Goal: Task Accomplishment & Management: Complete application form

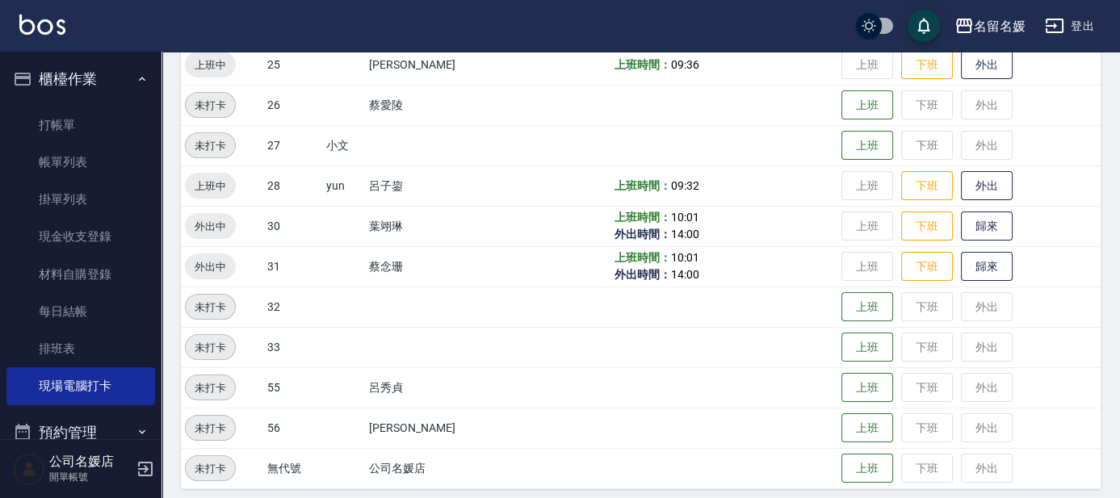
scroll to position [660, 0]
click at [966, 262] on button "歸來" at bounding box center [987, 267] width 52 height 28
click at [971, 223] on button "歸來" at bounding box center [987, 226] width 52 height 28
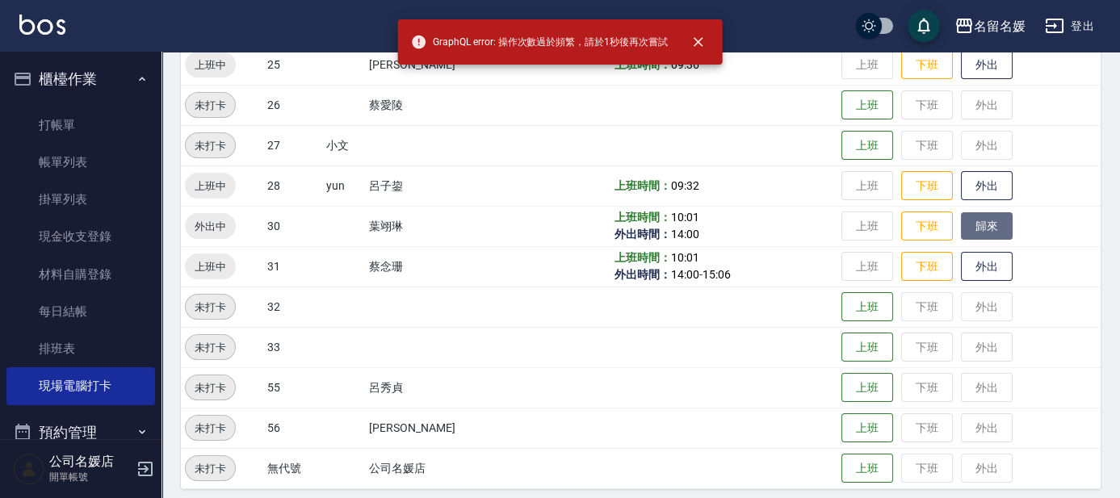
click at [971, 222] on button "歸來" at bounding box center [987, 226] width 52 height 28
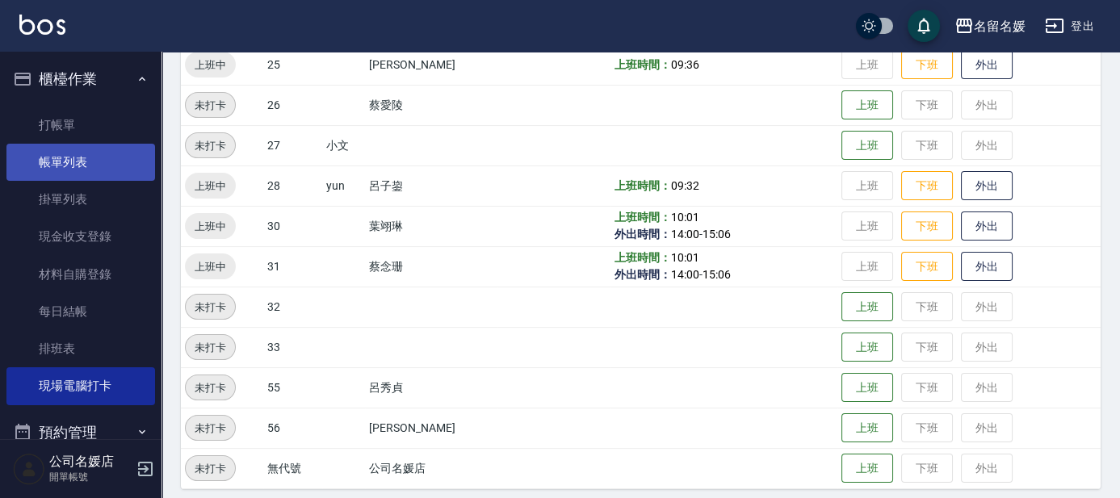
click at [120, 145] on link "帳單列表" at bounding box center [80, 162] width 149 height 37
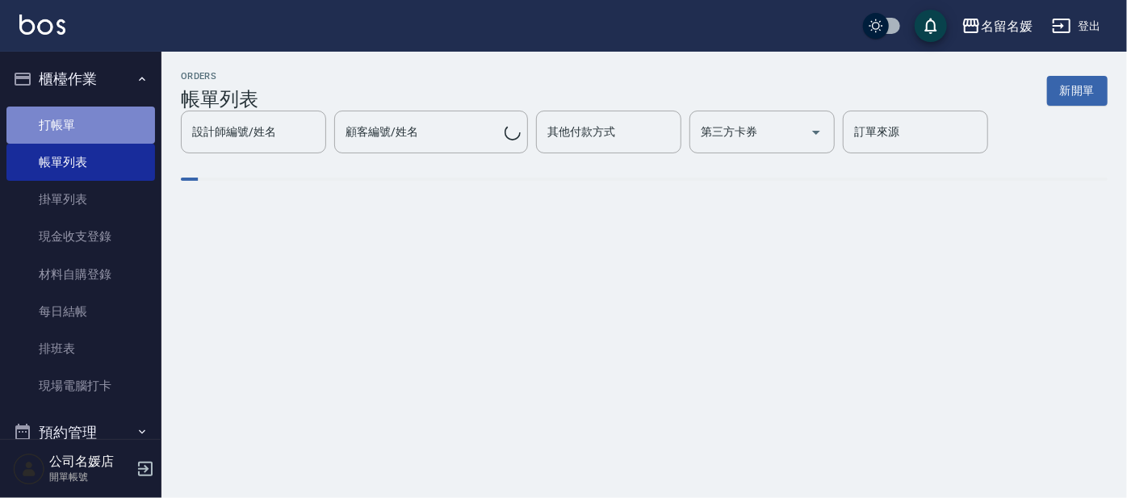
click at [133, 119] on link "打帳單" at bounding box center [80, 125] width 149 height 37
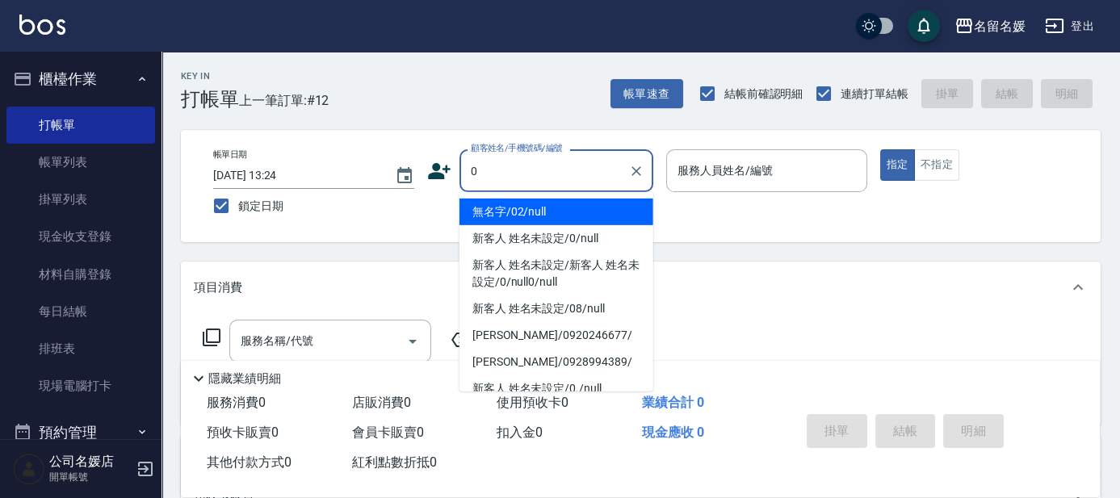
type input "0"
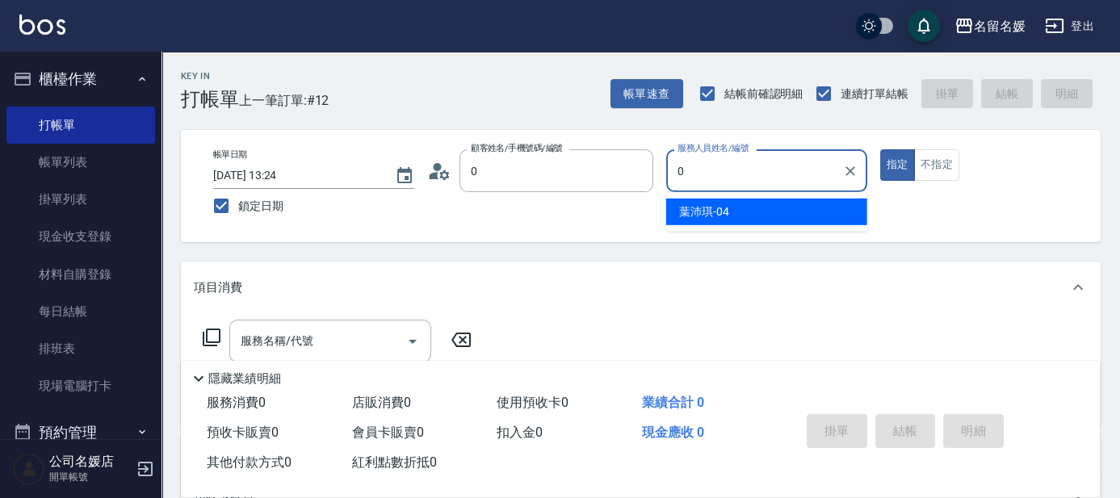
type input "無名字/02/null"
type input "04"
type button "true"
type input "[PERSON_NAME]-04"
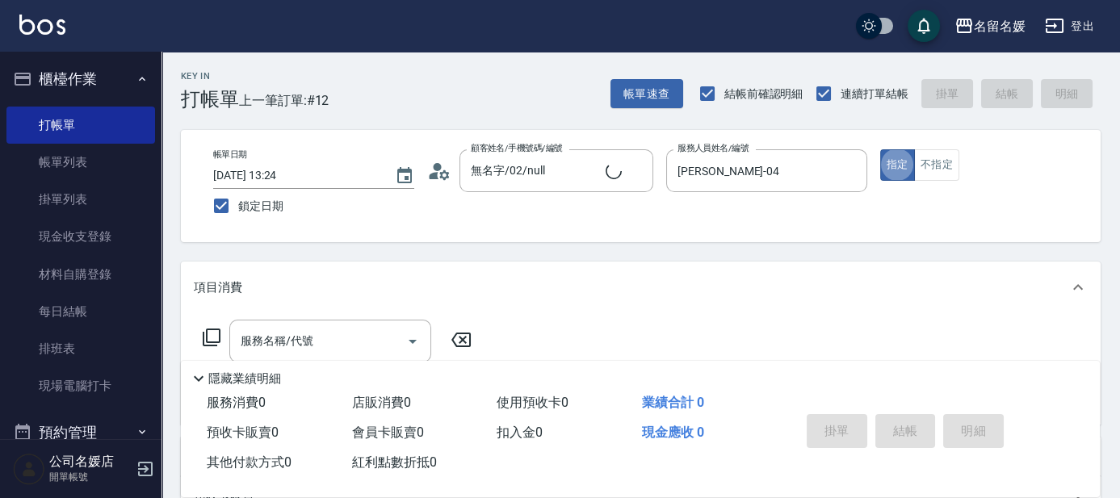
type input "新客人 姓名未設定/0/null"
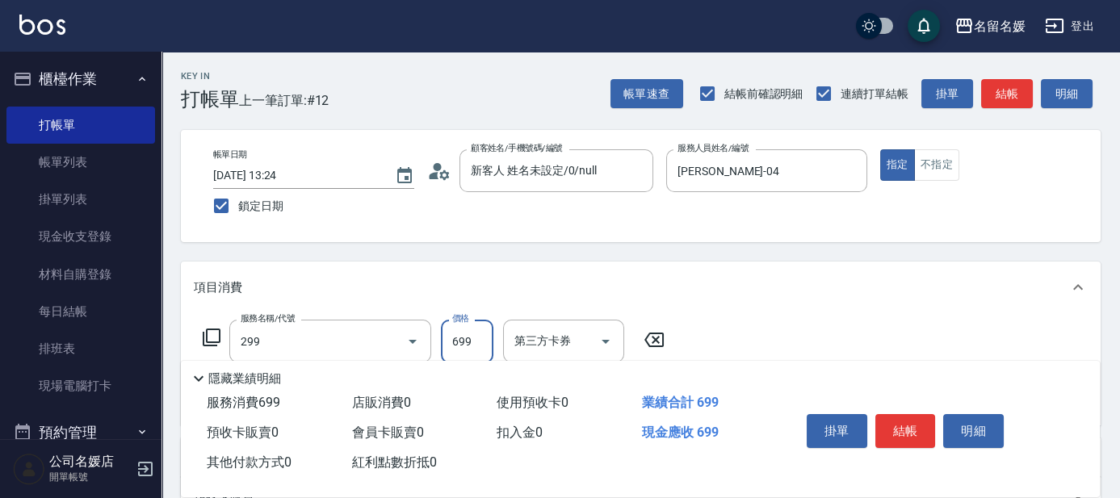
type input "滾珠洗髮699(299)"
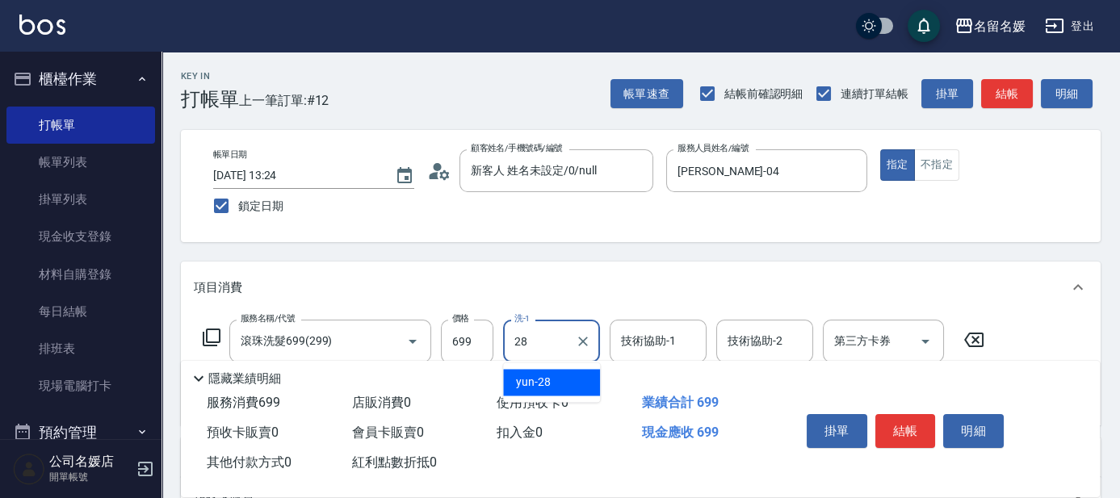
type input "yun-28"
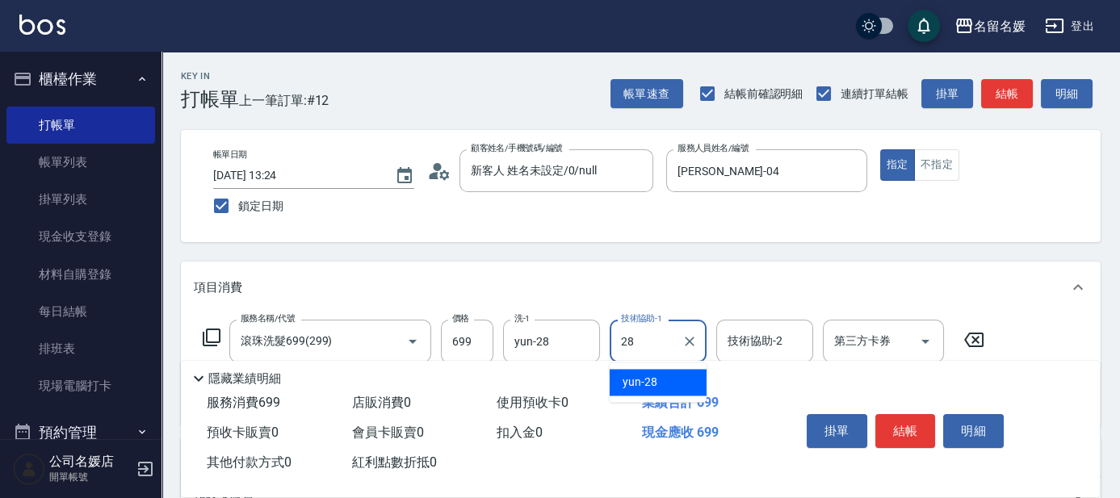
type input "yun-28"
